Goal: Transaction & Acquisition: Purchase product/service

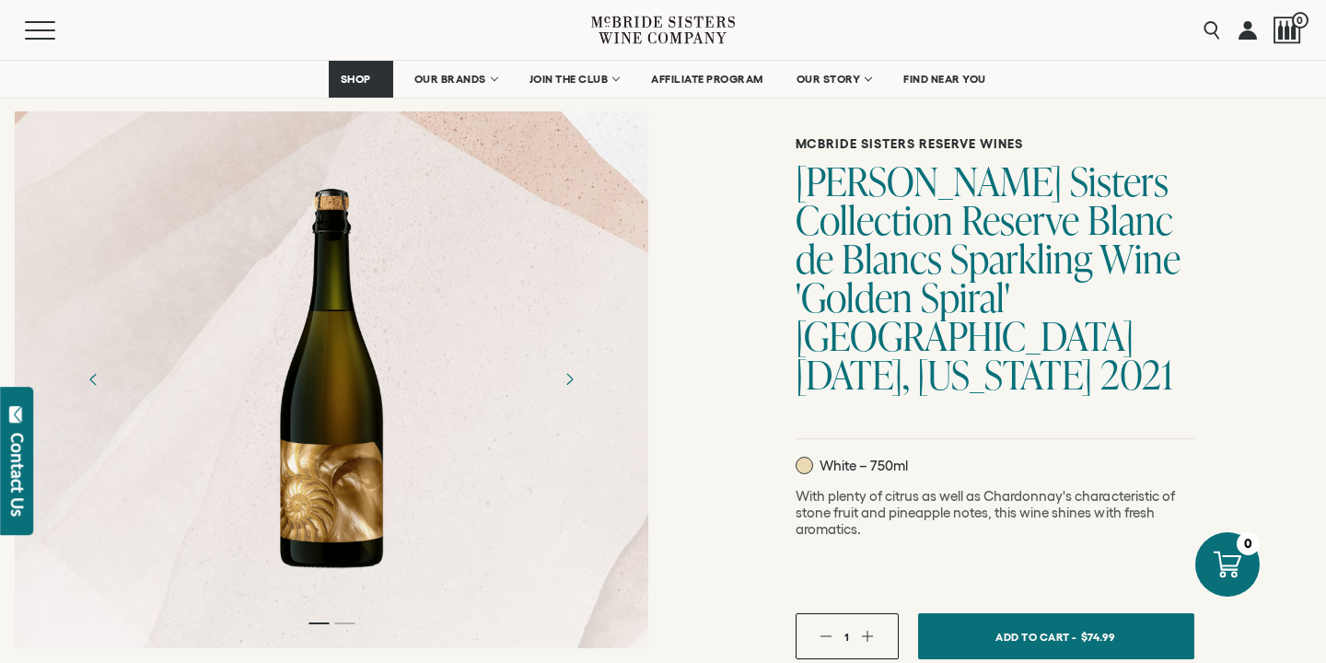
scroll to position [123, 0]
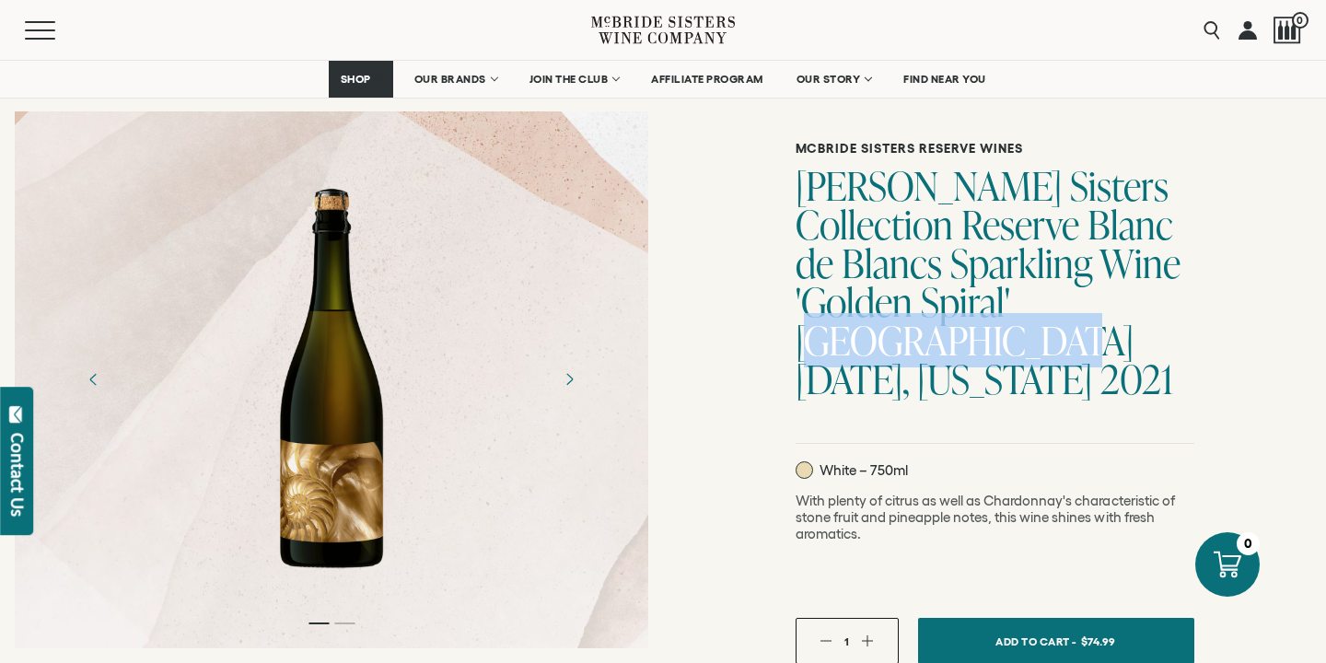
drag, startPoint x: 944, startPoint y: 344, endPoint x: 996, endPoint y: 291, distance: 74.9
click at [996, 291] on h1 "[PERSON_NAME] Sisters Collection Reserve Blanc de Blancs Sparkling Wine 'Golden…" at bounding box center [995, 283] width 399 height 232
